Goal: Find specific page/section

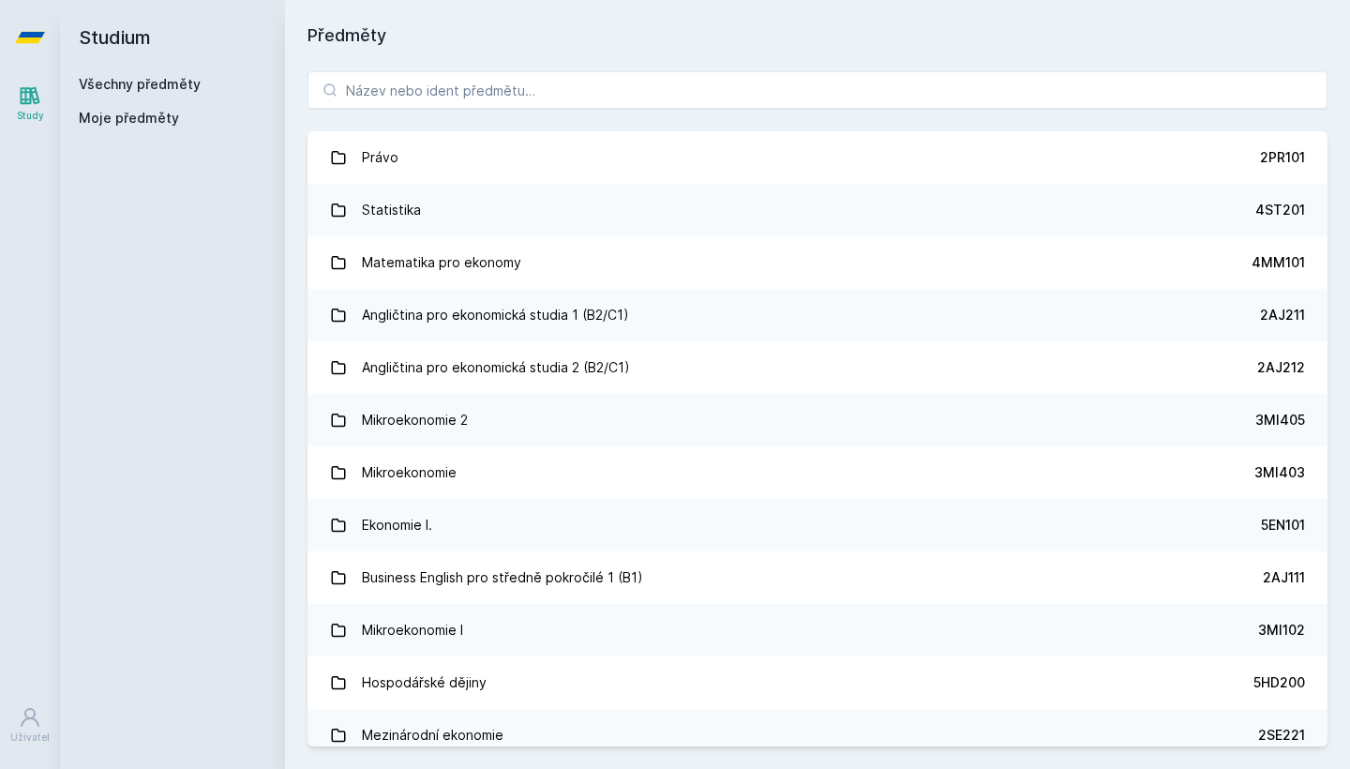
click at [717, 69] on div "Právo 2PR101 Statistika 4ST201 Matematika pro ekonomy 4MM101 Angličtina pro eko…" at bounding box center [817, 409] width 1065 height 720
click at [717, 80] on input "search" at bounding box center [818, 90] width 1020 height 38
paste input "3SG400"
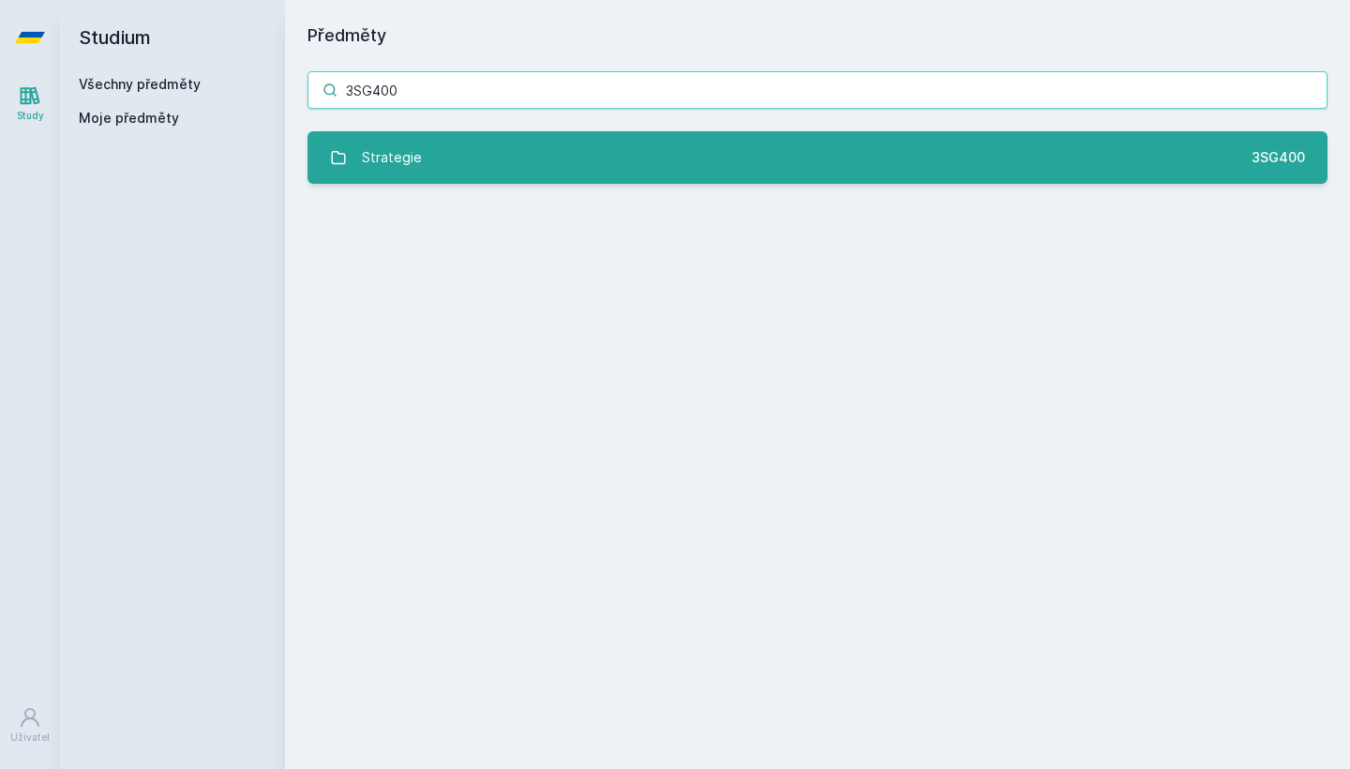
type input "3SG400"
click at [764, 154] on link "Strategie 3SG400" at bounding box center [818, 157] width 1020 height 53
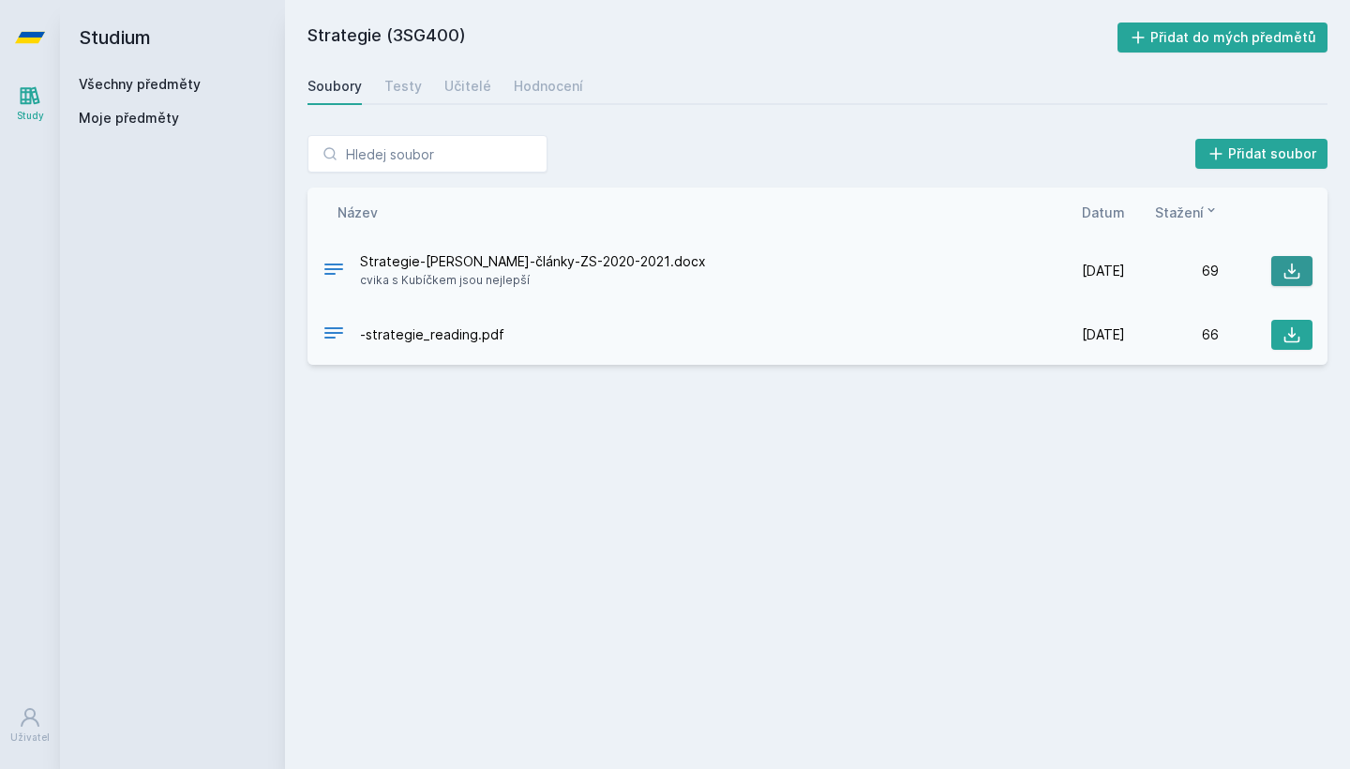
click at [1299, 274] on icon at bounding box center [1293, 271] width 16 height 16
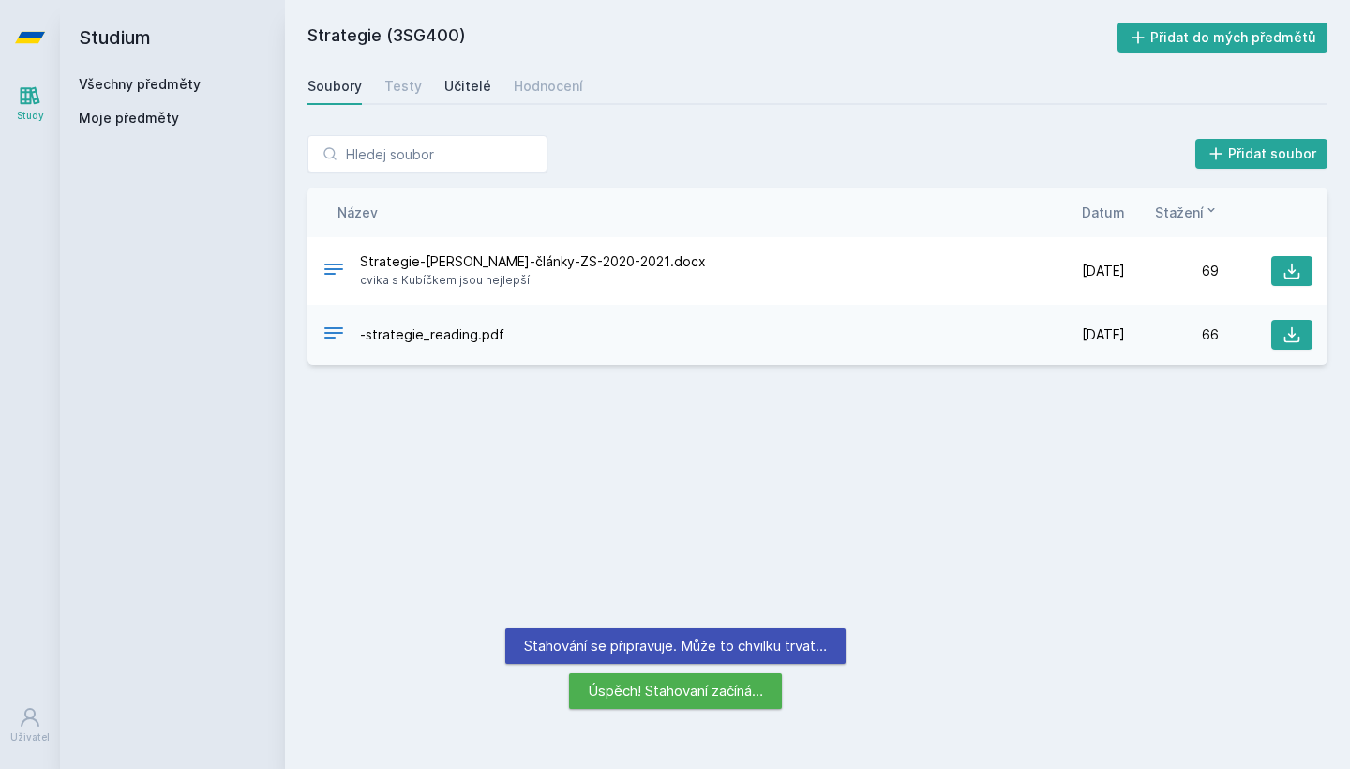
click at [469, 97] on link "Učitelé" at bounding box center [467, 87] width 47 height 38
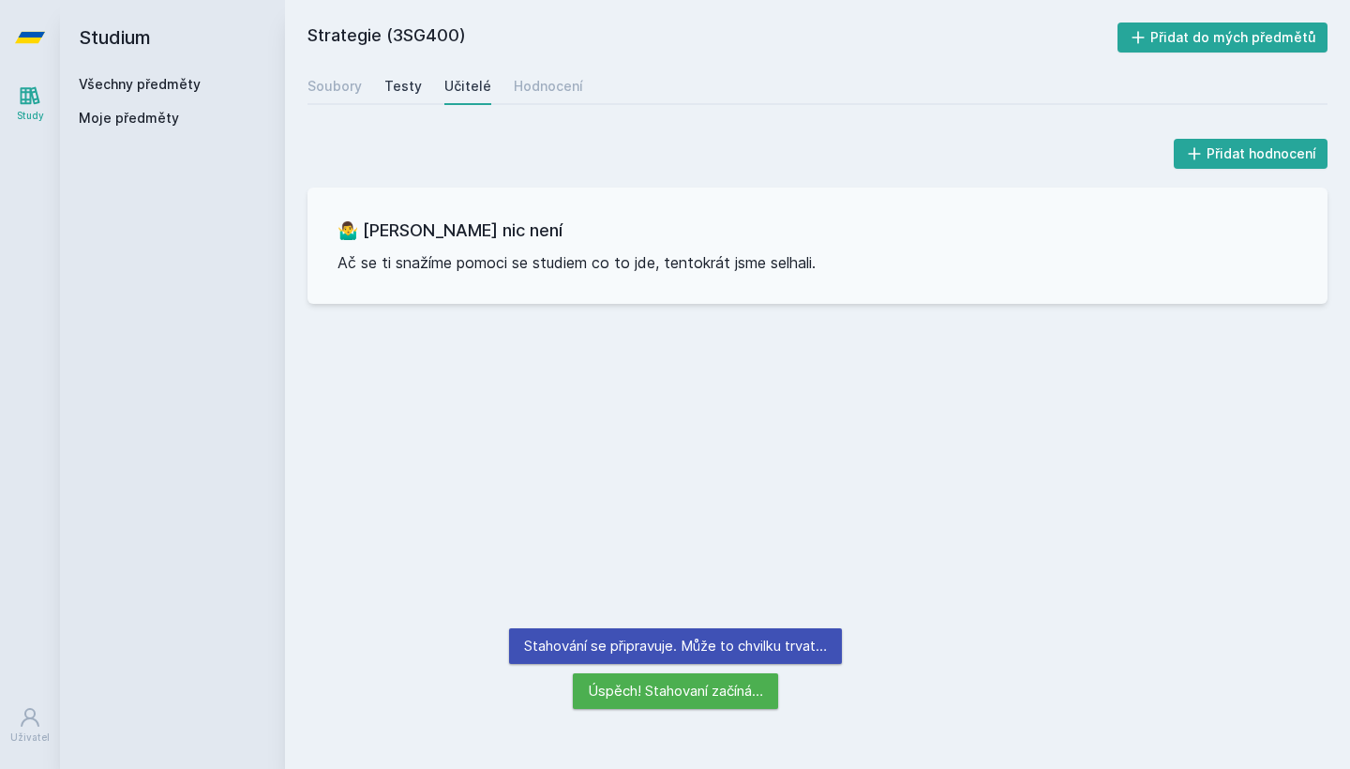
click at [399, 89] on div "Testy" at bounding box center [403, 86] width 38 height 19
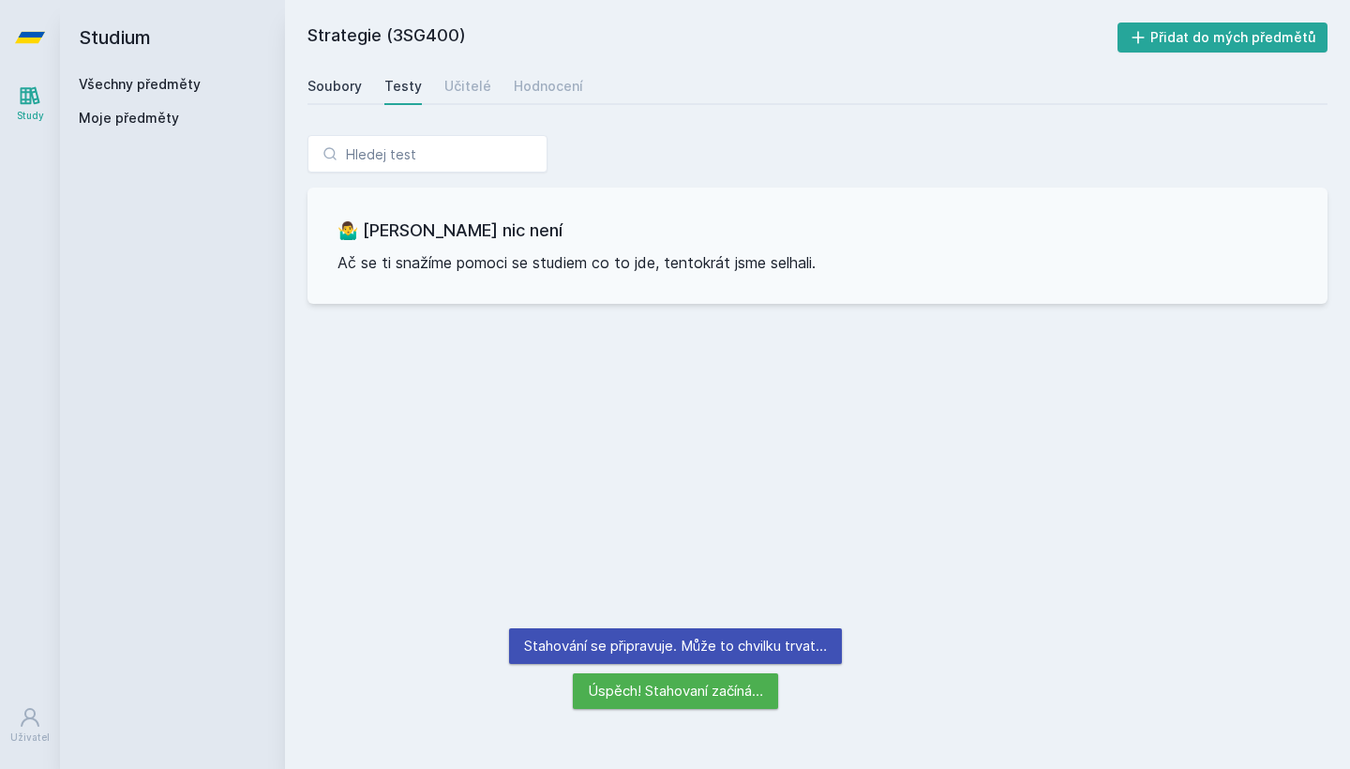
click at [351, 91] on div "Soubory" at bounding box center [335, 86] width 54 height 19
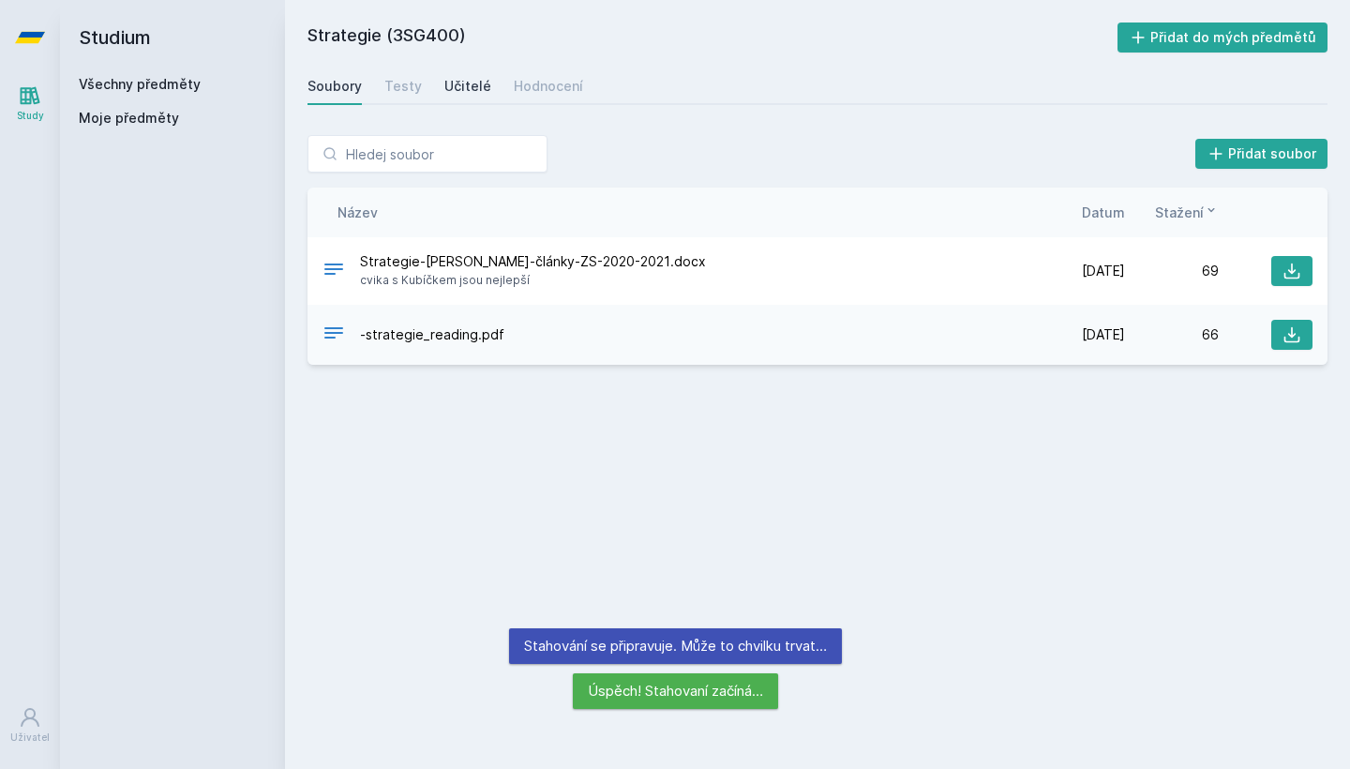
click at [459, 91] on div "Učitelé" at bounding box center [467, 86] width 47 height 19
